Goal: Information Seeking & Learning: Learn about a topic

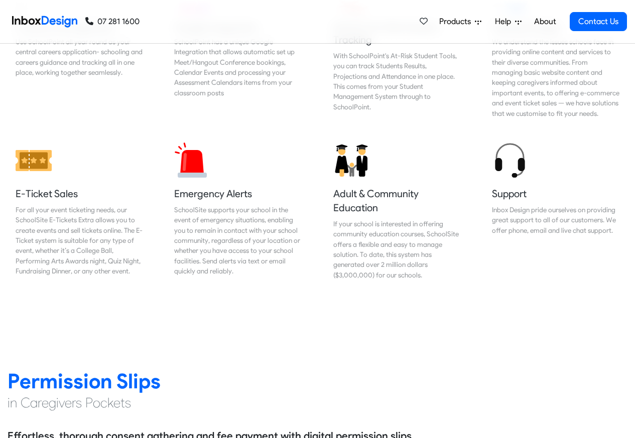
scroll to position [1084, 0]
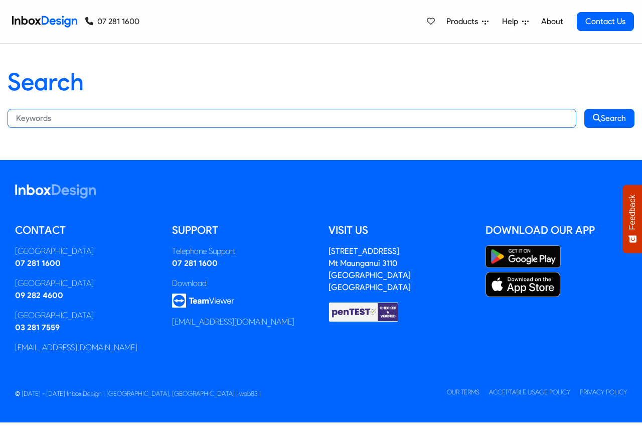
click at [257, 117] on input "Search:" at bounding box center [292, 118] width 569 height 19
paste input "bespoke"
type input "bespoke"
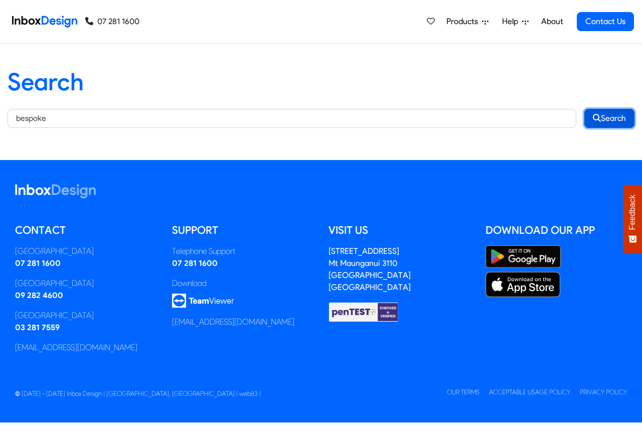
click at [613, 117] on button "Search" at bounding box center [609, 118] width 50 height 19
